Goal: Task Accomplishment & Management: Use online tool/utility

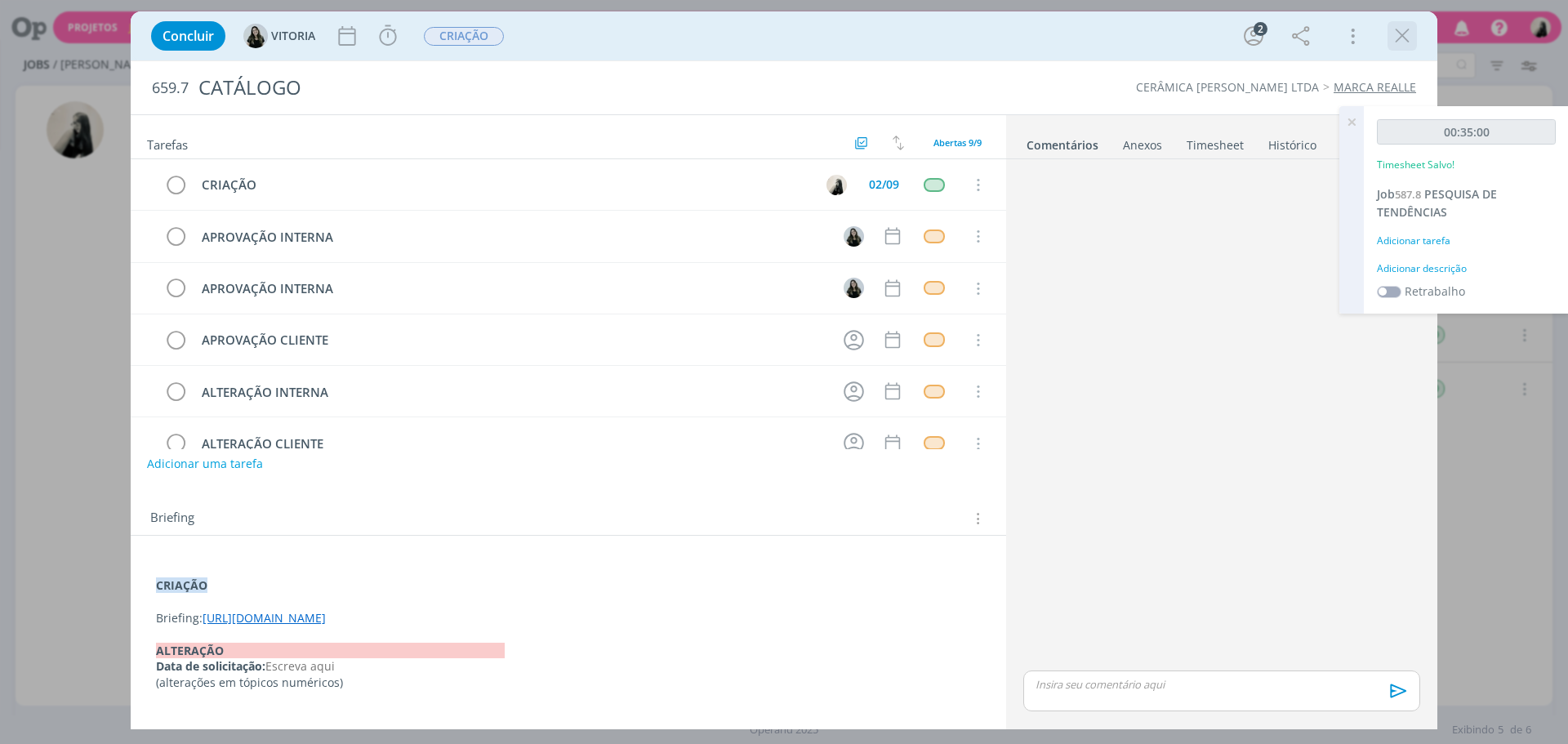
click at [1404, 37] on icon "dialog" at bounding box center [1402, 35] width 24 height 24
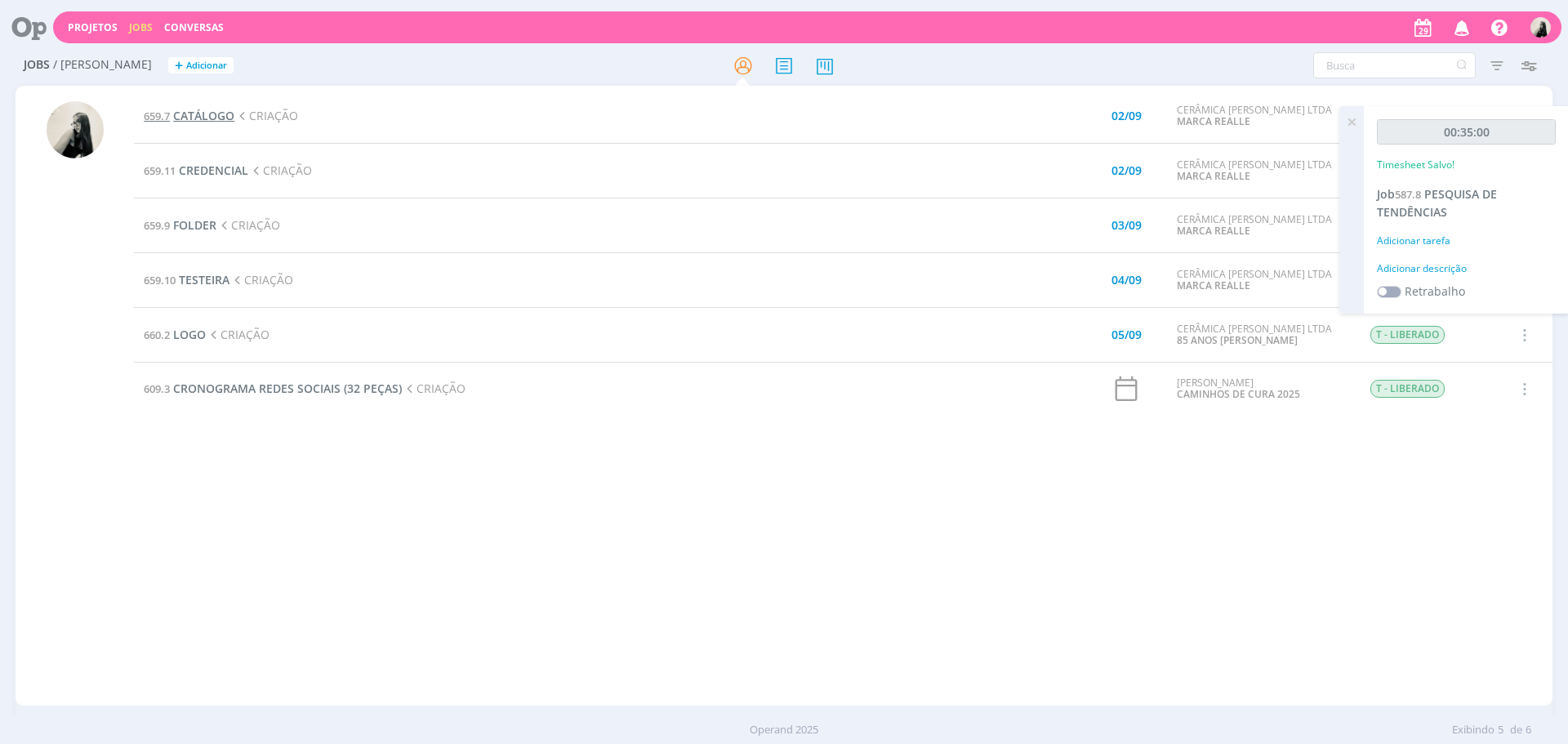
click at [185, 122] on span "CATÁLOGO" at bounding box center [204, 115] width 62 height 15
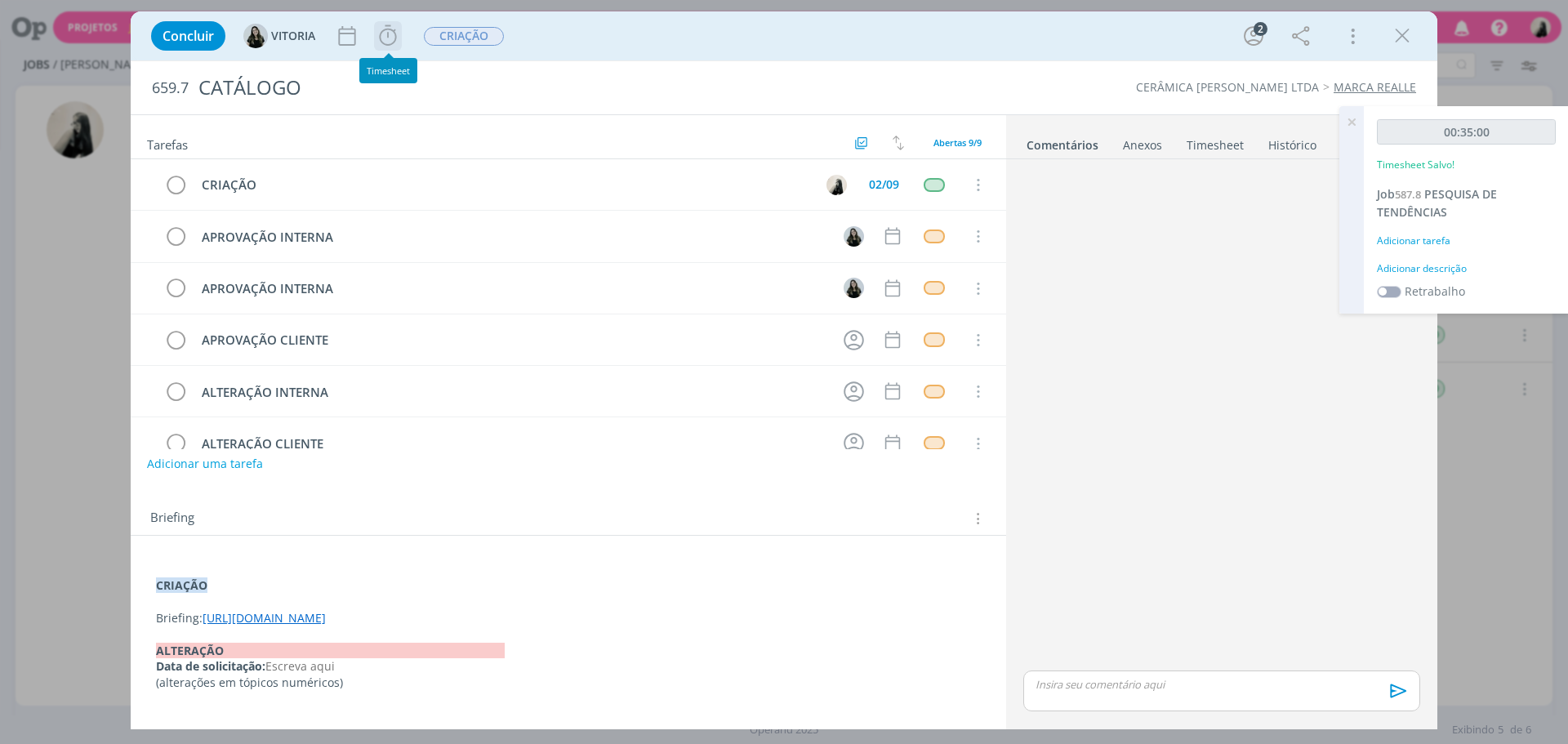
click at [397, 36] on icon "dialog" at bounding box center [387, 35] width 17 height 21
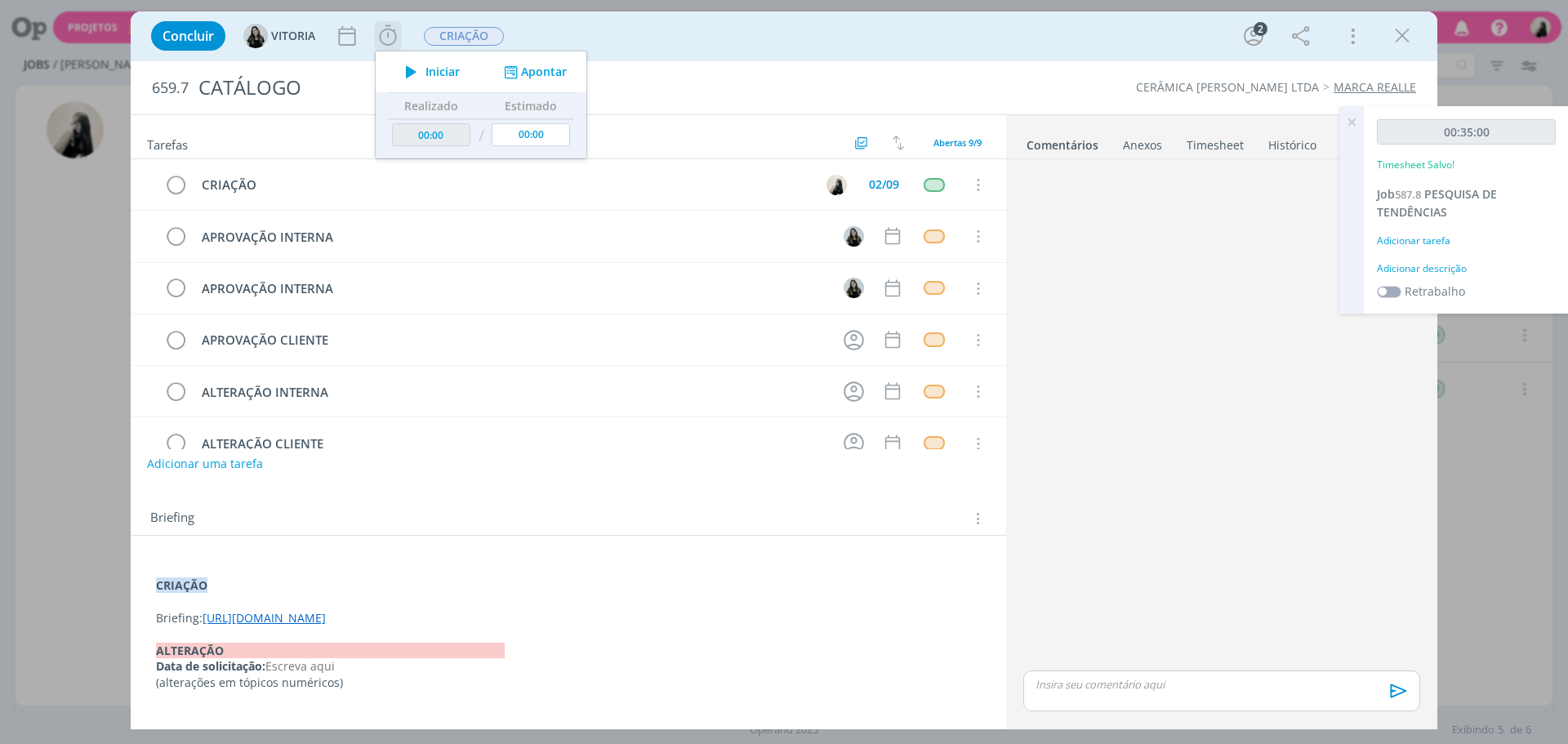
click at [419, 67] on icon "dialog" at bounding box center [412, 72] width 29 height 21
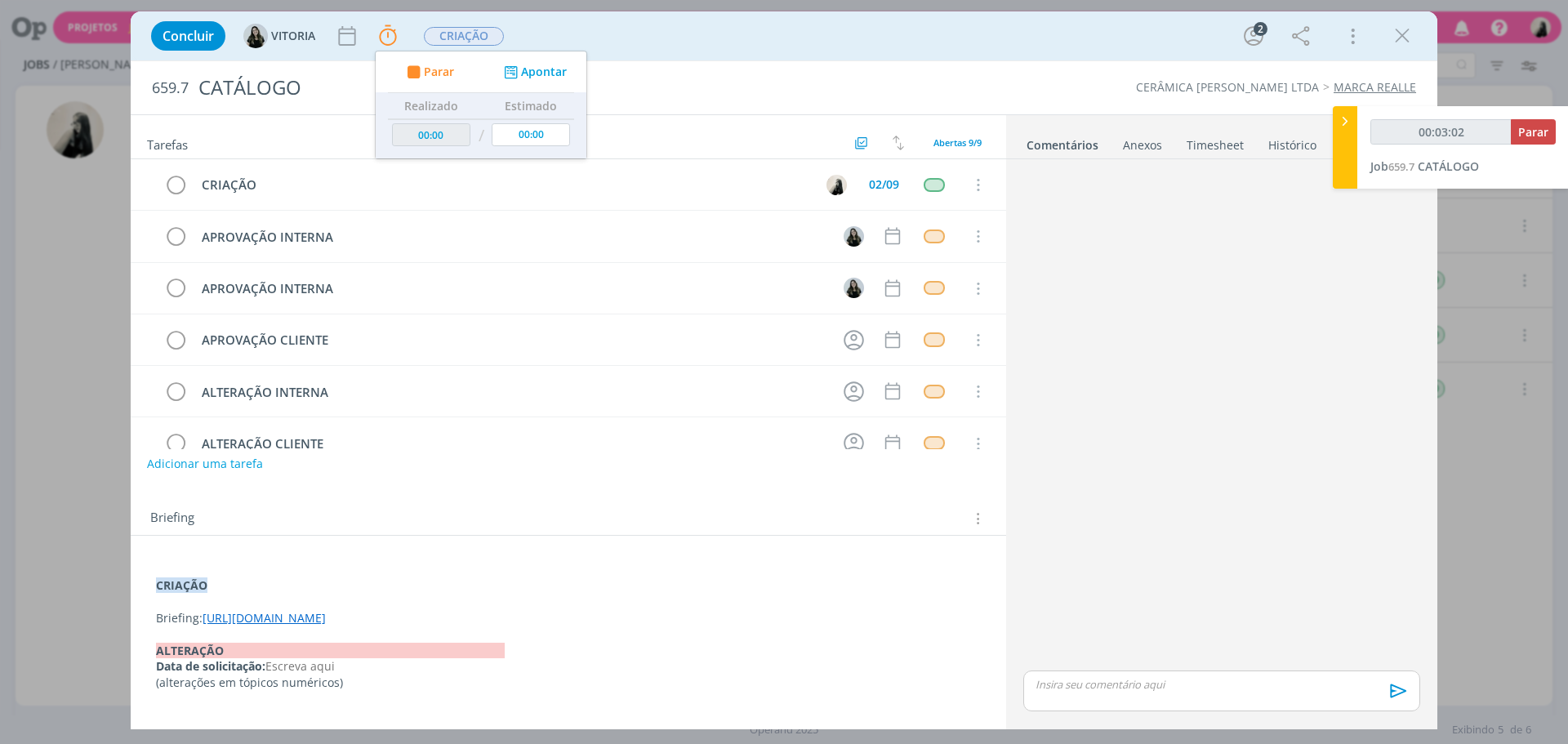
click at [326, 622] on link "[URL][DOMAIN_NAME]" at bounding box center [264, 617] width 123 height 15
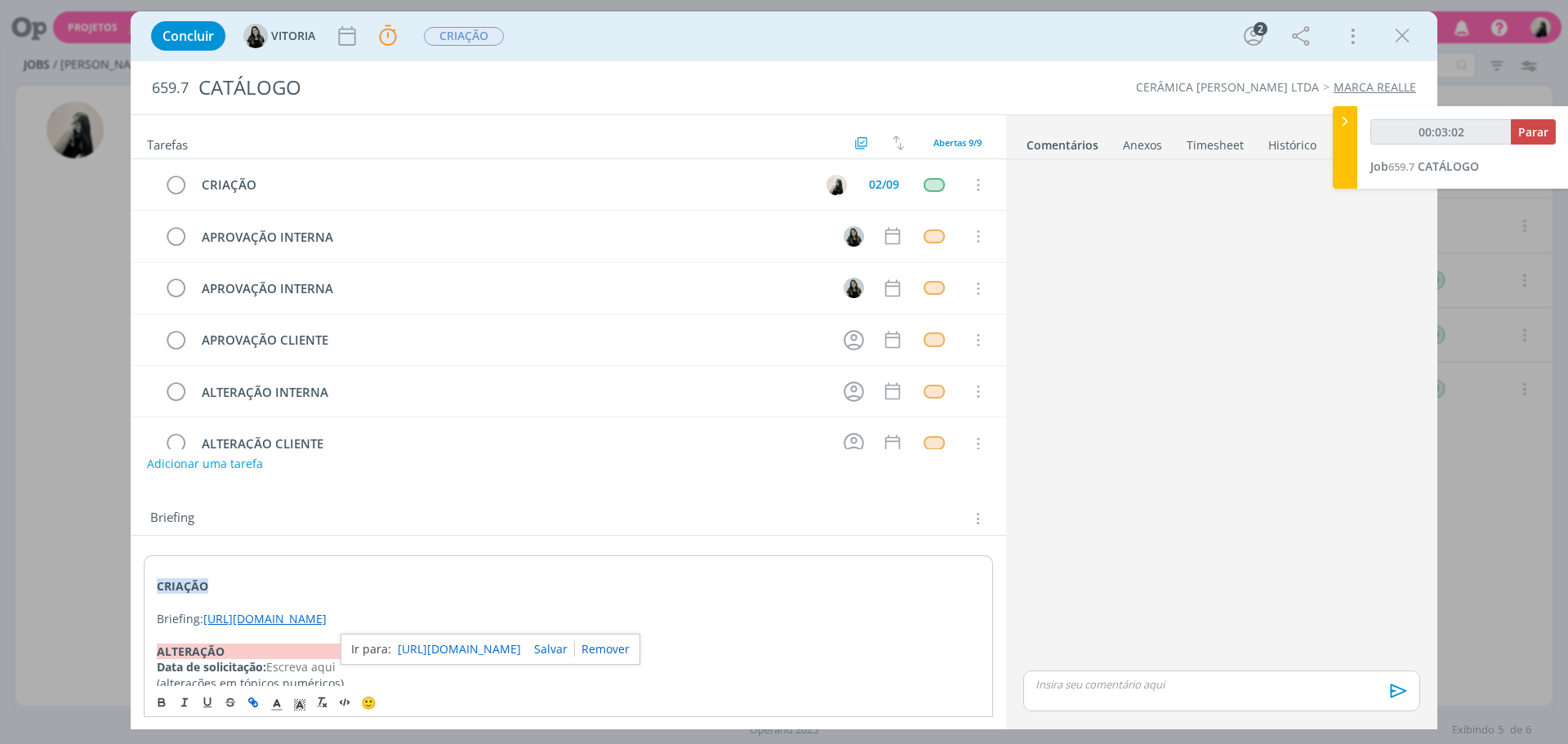
click at [475, 651] on link "[URL][DOMAIN_NAME]" at bounding box center [459, 649] width 123 height 21
click at [1195, 211] on div "dialog" at bounding box center [1222, 416] width 410 height 502
type input "01:34:56"
